Goal: Task Accomplishment & Management: Manage account settings

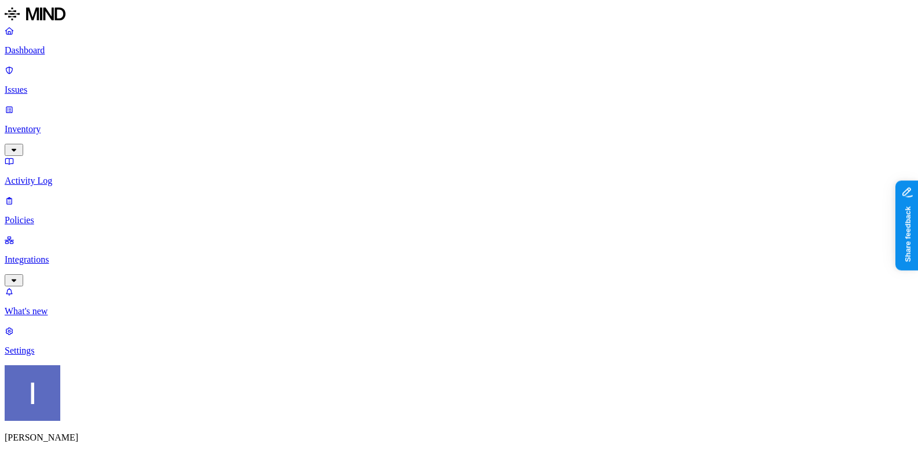
scroll to position [35, 0]
click at [114, 442] on div "Itai Schwartz SDI" at bounding box center [459, 424] width 909 height 119
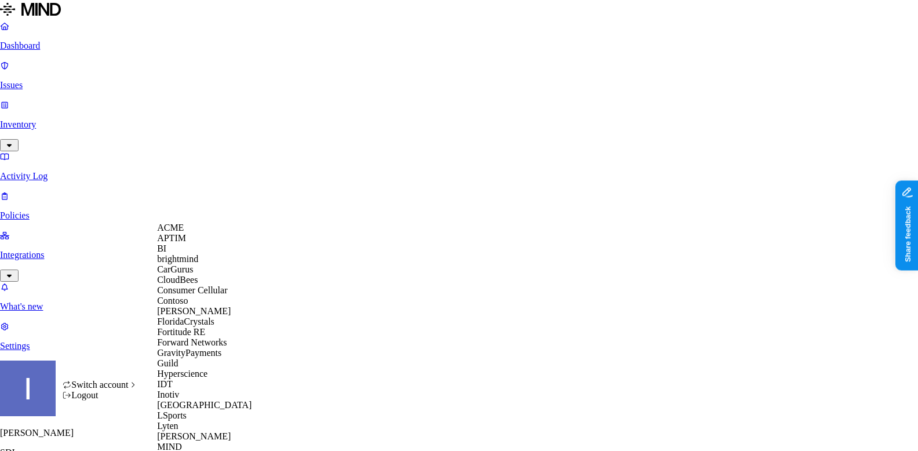
scroll to position [595, 0]
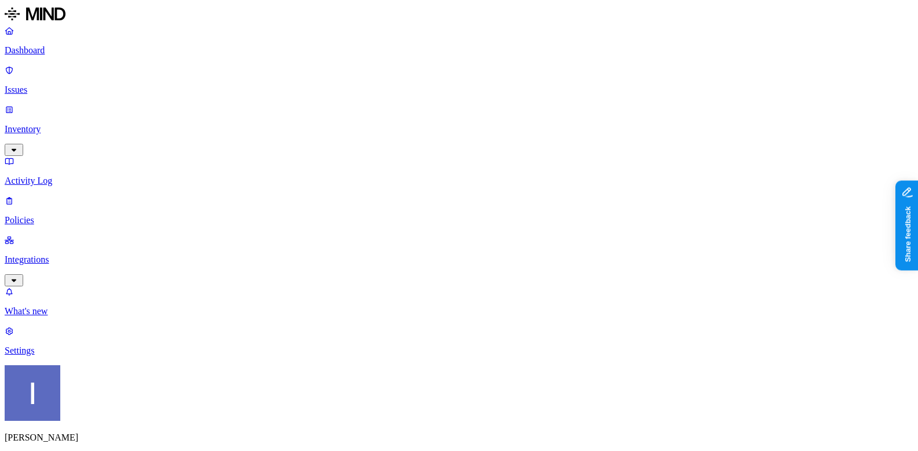
scroll to position [35, 0]
click at [82, 124] on p "Inventory" at bounding box center [459, 129] width 909 height 10
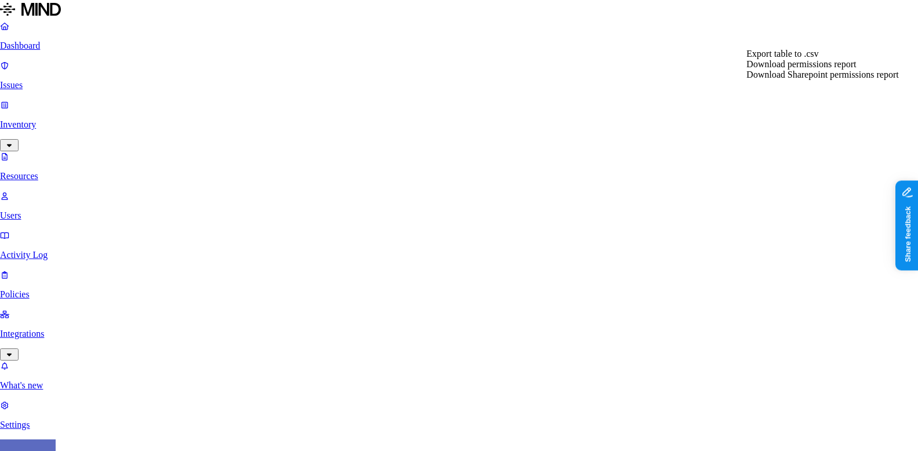
click at [858, 79] on span "Download Sharepoint permissions report" at bounding box center [823, 75] width 152 height 10
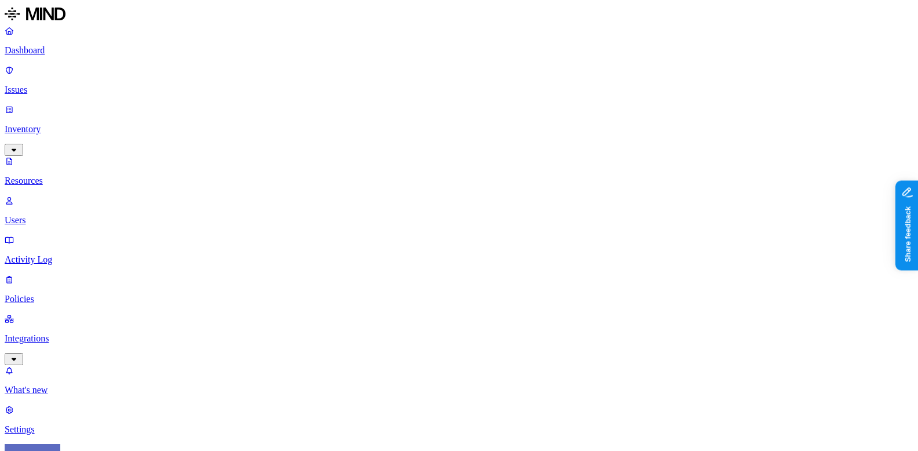
click at [44, 412] on link "Settings" at bounding box center [459, 420] width 909 height 30
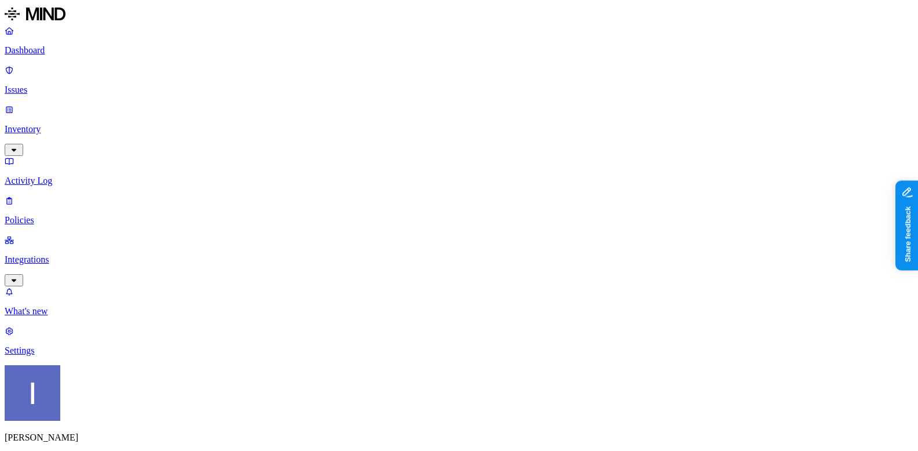
click at [60, 26] on link at bounding box center [459, 15] width 909 height 21
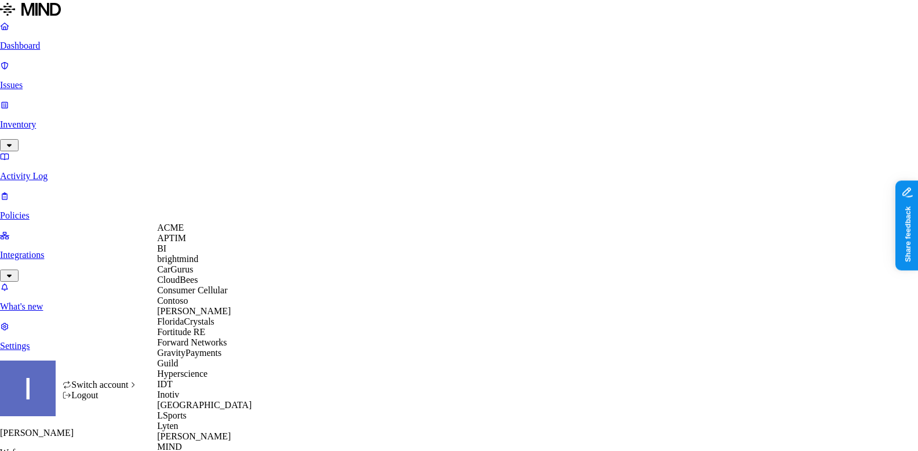
scroll to position [577, 0]
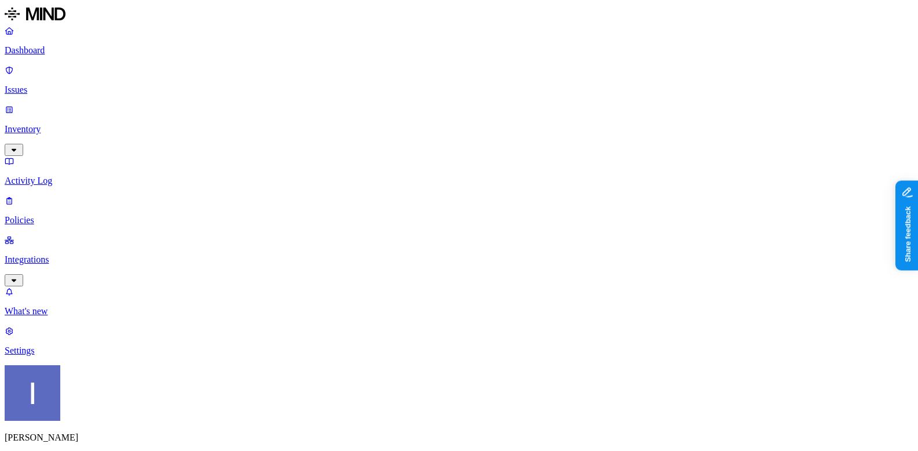
click at [84, 85] on p "Issues" at bounding box center [459, 90] width 909 height 10
click at [84, 104] on div "Dashboard Issues Inventory Activity Log Policies Integrations" at bounding box center [459, 156] width 909 height 261
click at [84, 124] on p "Inventory" at bounding box center [459, 129] width 909 height 10
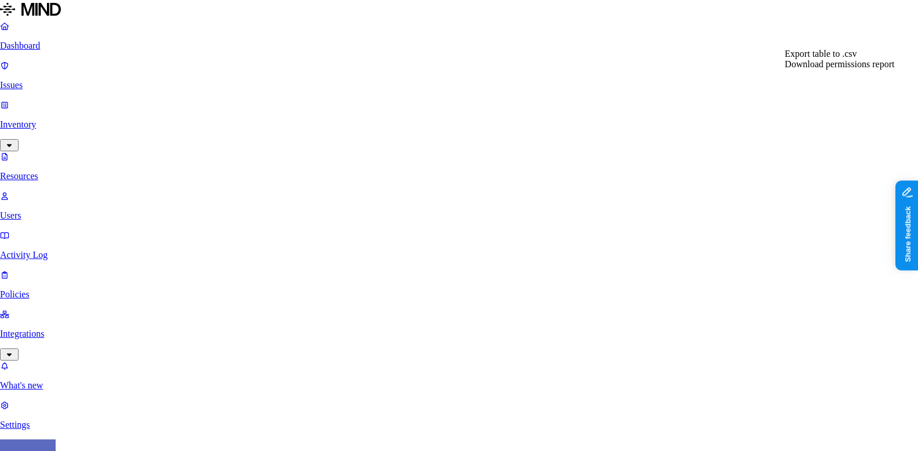
click at [840, 69] on span "Download permissions report" at bounding box center [840, 64] width 110 height 10
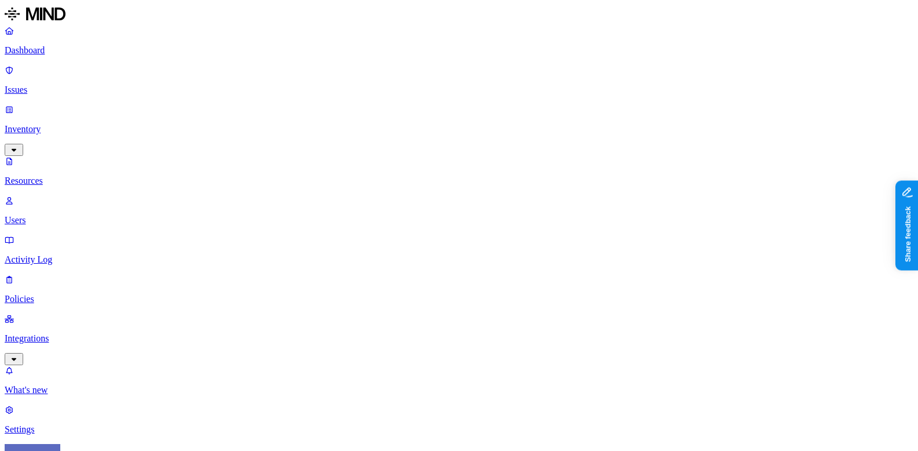
click at [67, 424] on p "Settings" at bounding box center [459, 429] width 909 height 10
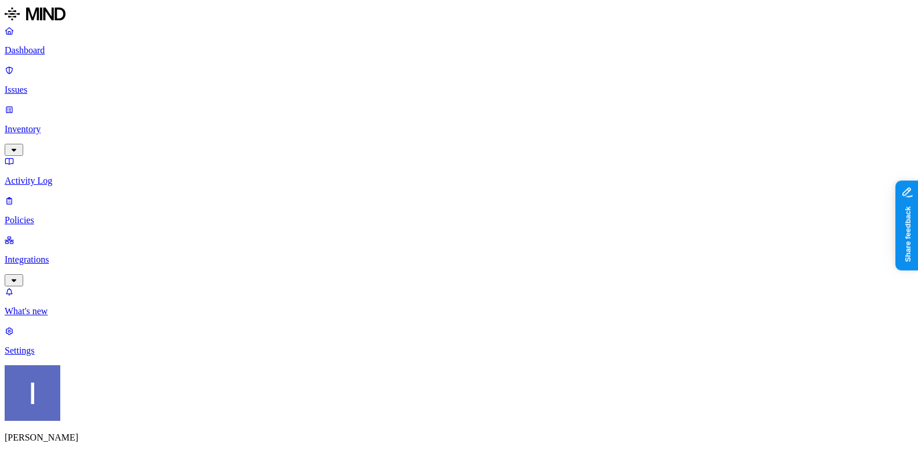
click at [58, 51] on p "Dashboard" at bounding box center [459, 50] width 909 height 10
